Goal: Navigation & Orientation: Find specific page/section

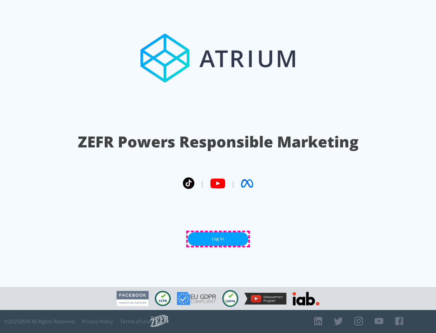
click at [218, 239] on link "Log In" at bounding box center [218, 239] width 61 height 14
